Goal: Task Accomplishment & Management: Manage account settings

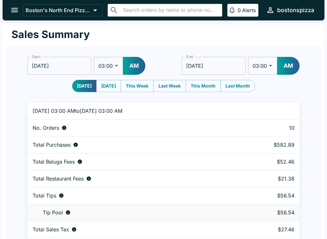
select select "03:00"
click at [14, 9] on icon "open drawer" at bounding box center [14, 10] width 9 height 9
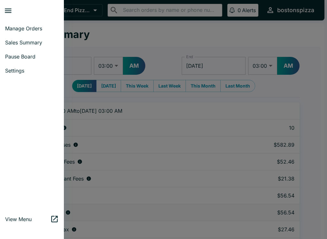
click at [31, 33] on link "Manage Orders" at bounding box center [32, 28] width 64 height 14
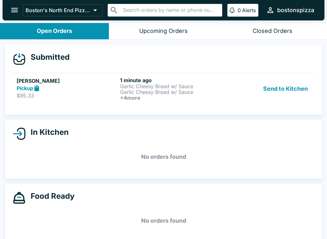
click at [137, 91] on p "Garlic Cheesy Bread w/ Sauce" at bounding box center [170, 92] width 101 height 6
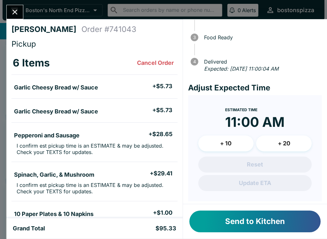
scroll to position [54, 0]
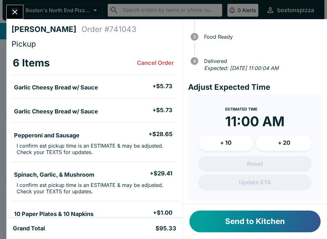
click at [292, 144] on button "+ 20" at bounding box center [283, 143] width 55 height 16
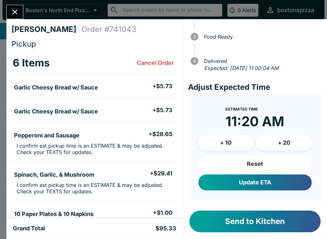
click at [295, 139] on button "+ 20" at bounding box center [283, 143] width 55 height 16
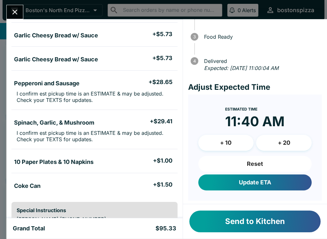
scroll to position [52, 0]
click at [269, 180] on button "Update ETA" at bounding box center [254, 182] width 113 height 16
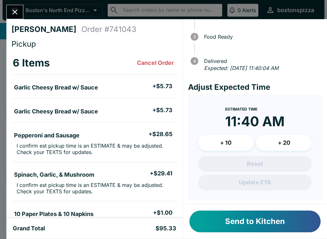
scroll to position [0, 0]
click at [279, 221] on button "Send to Kitchen" at bounding box center [254, 221] width 131 height 22
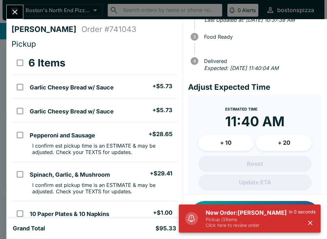
click at [260, 217] on p "Pickup / 2 items" at bounding box center [246, 219] width 83 height 6
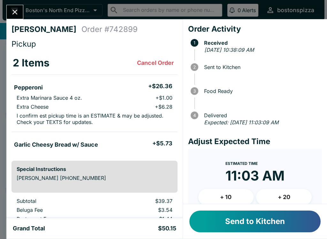
click at [288, 195] on button "+ 20" at bounding box center [283, 197] width 55 height 16
click at [290, 193] on button "+ 20" at bounding box center [283, 197] width 55 height 16
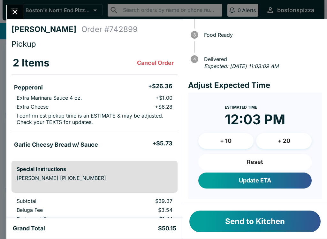
scroll to position [55, 0]
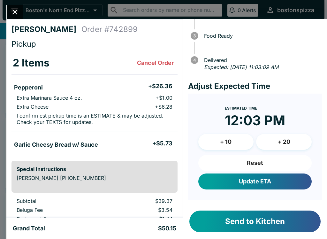
click at [252, 180] on button "Update ETA" at bounding box center [254, 181] width 113 height 16
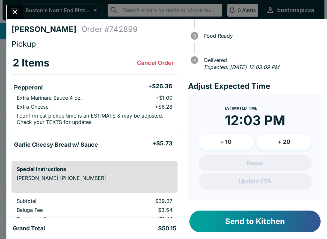
click at [289, 221] on button "Send to Kitchen" at bounding box center [254, 221] width 131 height 22
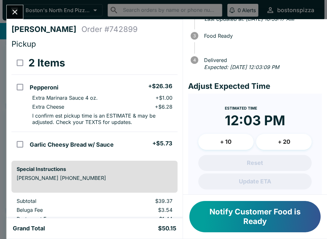
click at [15, 8] on icon "Close" at bounding box center [15, 12] width 9 height 9
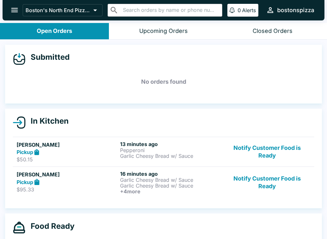
click at [136, 154] on p "Garlic Cheesy Bread w/ Sauce" at bounding box center [170, 156] width 101 height 6
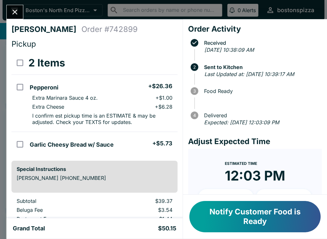
click at [273, 218] on button "Notify Customer Food is Ready" at bounding box center [254, 216] width 131 height 31
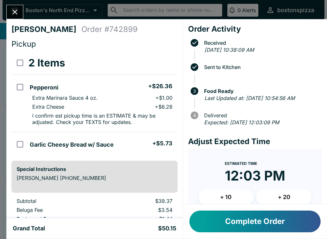
click at [11, 16] on icon "Close" at bounding box center [15, 12] width 9 height 9
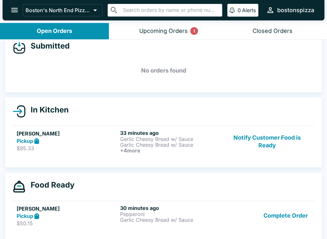
scroll to position [11, 0]
click at [143, 217] on p "Garlic Cheesy Bread w/ Sauce" at bounding box center [170, 220] width 101 height 6
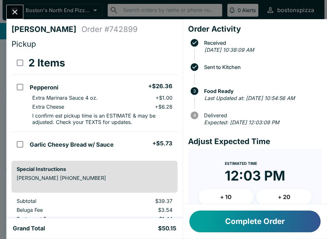
click at [245, 217] on button "Complete Order" at bounding box center [254, 221] width 131 height 22
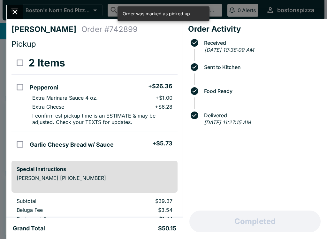
click at [15, 11] on icon "Close" at bounding box center [15, 12] width 9 height 9
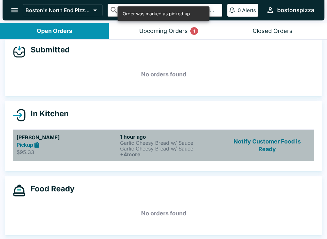
click at [129, 143] on p "Garlic Cheesy Bread w/ Sauce" at bounding box center [170, 143] width 101 height 6
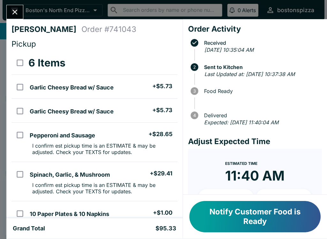
click at [273, 217] on button "Notify Customer Food is Ready" at bounding box center [254, 216] width 131 height 31
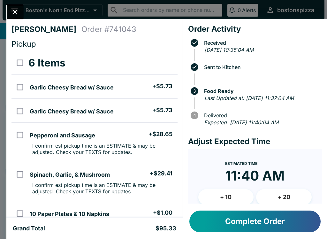
click at [19, 10] on icon "Close" at bounding box center [15, 12] width 9 height 9
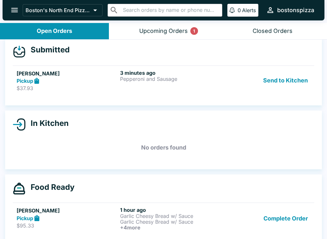
click at [165, 84] on div "3 minutes ago Pepperoni and Sausage" at bounding box center [170, 81] width 101 height 22
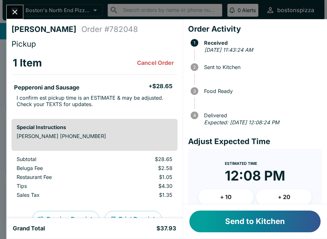
click at [248, 218] on button "Send to Kitchen" at bounding box center [254, 221] width 131 height 22
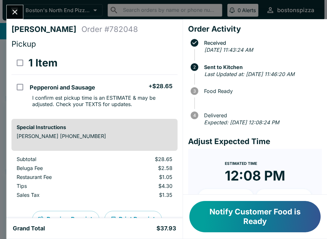
click at [14, 9] on icon "Close" at bounding box center [15, 12] width 9 height 9
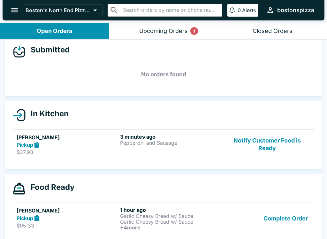
click at [181, 35] on button "Upcoming Orders 1" at bounding box center [163, 31] width 109 height 16
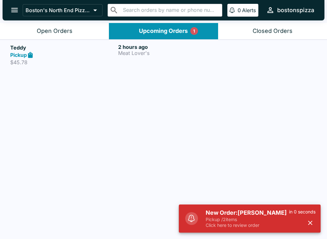
click at [258, 213] on h5 "New Order: [PERSON_NAME]" at bounding box center [246, 213] width 83 height 8
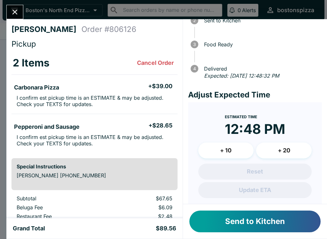
scroll to position [46, 0]
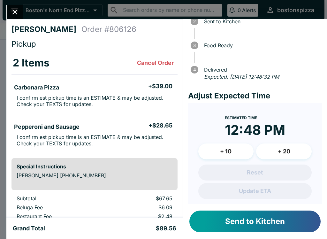
click at [239, 149] on button "+ 10" at bounding box center [225, 151] width 55 height 16
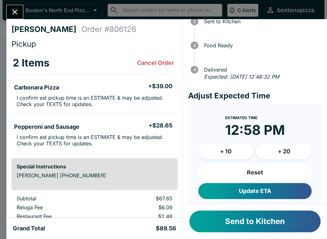
click at [283, 193] on button "Update ETA" at bounding box center [254, 191] width 113 height 16
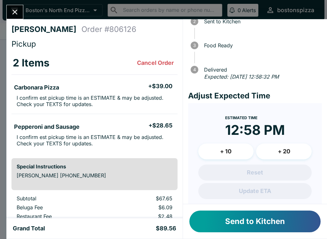
click at [259, 215] on button "Send to Kitchen" at bounding box center [254, 221] width 131 height 22
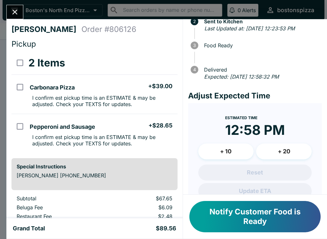
click at [14, 8] on icon "Close" at bounding box center [15, 12] width 9 height 9
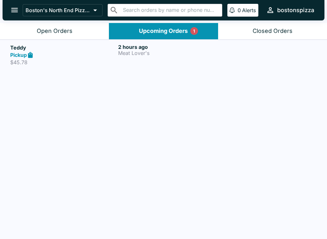
click at [84, 31] on button "Open Orders" at bounding box center [54, 31] width 109 height 16
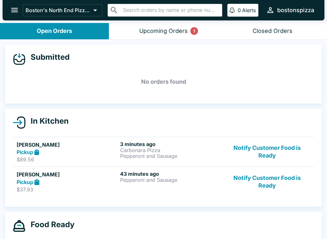
click at [272, 185] on button "Notify Customer Food is Ready" at bounding box center [267, 181] width 86 height 22
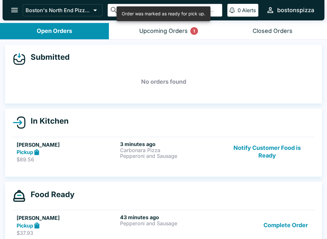
click at [282, 224] on button "Complete Order" at bounding box center [285, 225] width 49 height 22
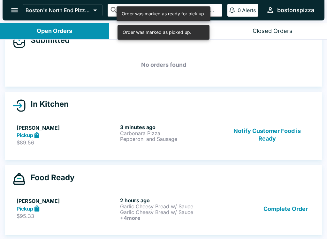
scroll to position [17, 0]
click at [282, 208] on button "Complete Order" at bounding box center [285, 209] width 49 height 24
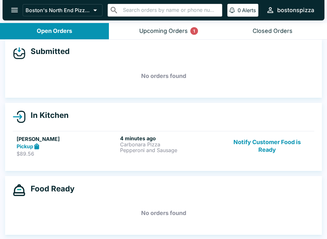
click at [253, 143] on button "Notify Customer Food is Ready" at bounding box center [267, 146] width 86 height 22
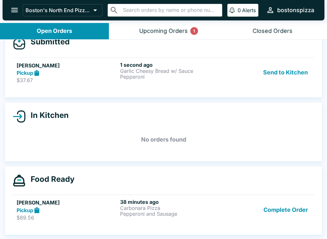
click at [63, 77] on p "$37.67" at bounding box center [67, 80] width 101 height 6
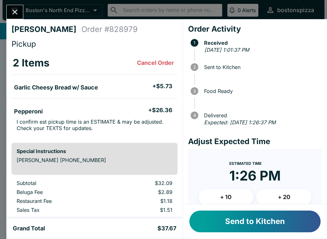
click at [263, 220] on button "Send to Kitchen" at bounding box center [254, 221] width 131 height 22
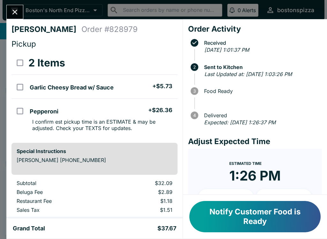
click at [13, 9] on icon "Close" at bounding box center [15, 12] width 9 height 9
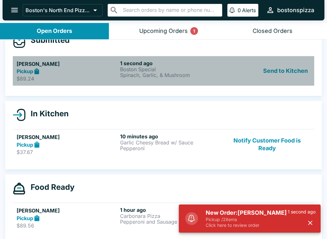
click at [156, 75] on p "Spinach, Garlic, & Mushroom" at bounding box center [170, 75] width 101 height 6
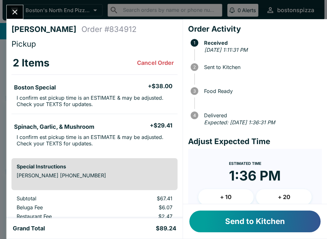
click at [270, 222] on button "Send to Kitchen" at bounding box center [254, 221] width 131 height 22
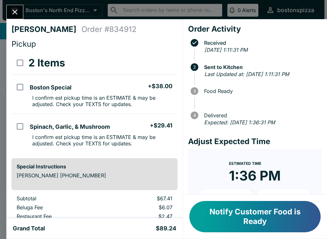
click at [5, 13] on div "[PERSON_NAME] Order # 834912 Pickup 2 Items Boston Special + $38.00 I confirm e…" at bounding box center [163, 119] width 327 height 239
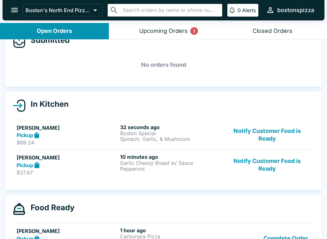
click at [317, 67] on div "Submitted No orders found" at bounding box center [163, 57] width 316 height 59
click at [324, 39] on button "Closed Orders" at bounding box center [272, 31] width 109 height 16
